Goal: Task Accomplishment & Management: Manage account settings

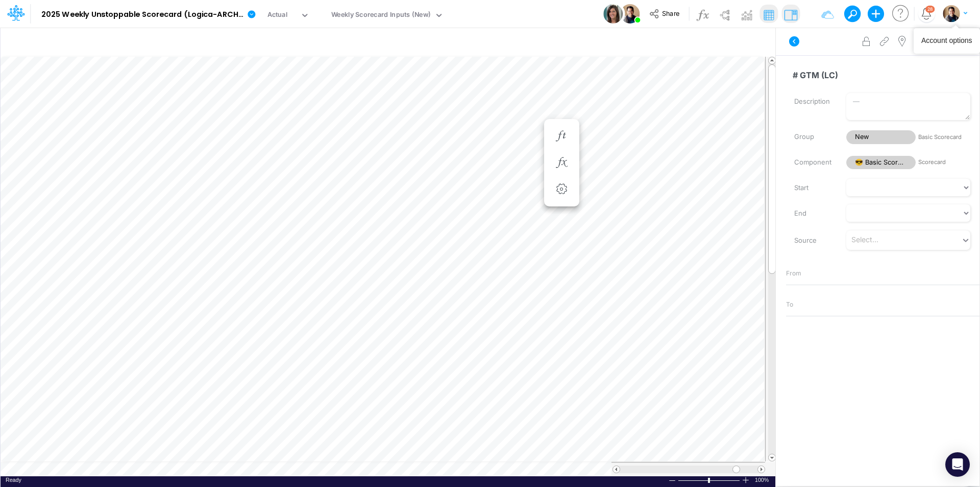
scroll to position [5, 1]
click at [954, 14] on img "button" at bounding box center [951, 13] width 17 height 17
click at [904, 64] on button "Log out" at bounding box center [913, 60] width 109 height 16
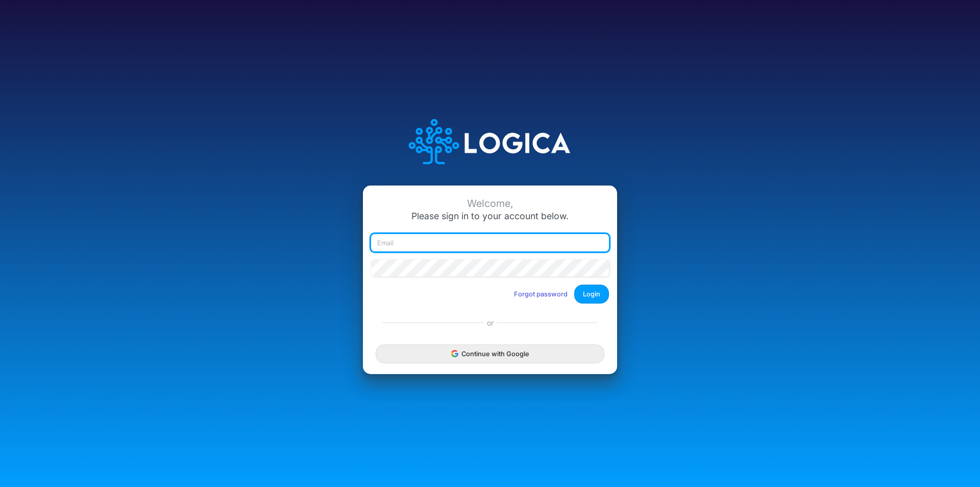
type input "[EMAIL_ADDRESS][PERSON_NAME][PERSON_NAME][DOMAIN_NAME]"
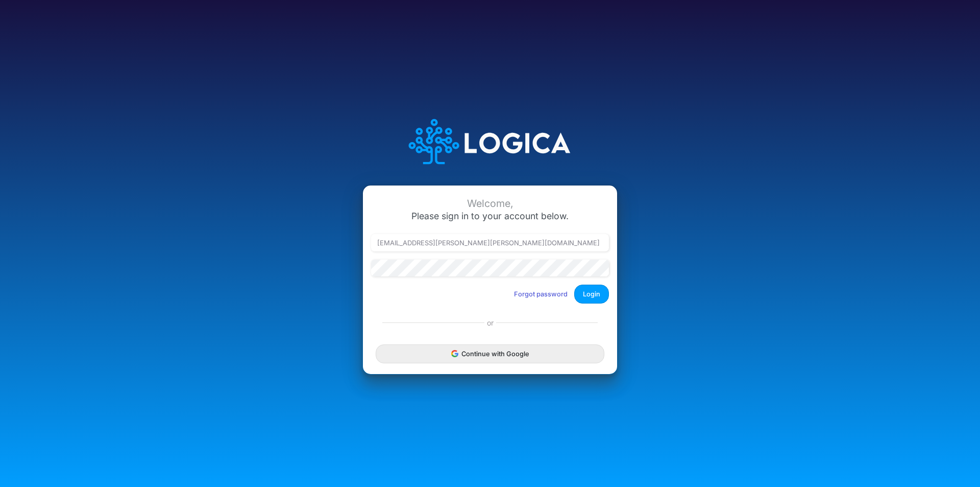
drag, startPoint x: 595, startPoint y: 295, endPoint x: 800, endPoint y: 140, distance: 257.1
click at [800, 140] on div "Welcome, Please sign in to your account below. [EMAIL_ADDRESS][PERSON_NAME][PER…" at bounding box center [489, 243] width 653 height 291
type input "[EMAIL_ADDRESS][PERSON_NAME][PERSON_NAME][DOMAIN_NAME]"
click at [602, 292] on button "Login" at bounding box center [591, 293] width 35 height 19
